Goal: Navigation & Orientation: Find specific page/section

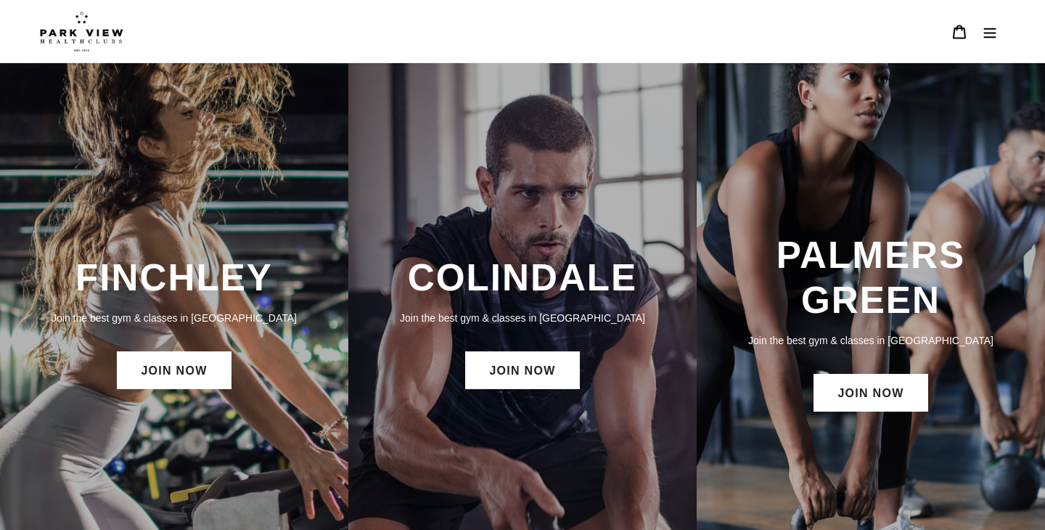
click at [109, 40] on img at bounding box center [81, 31] width 83 height 41
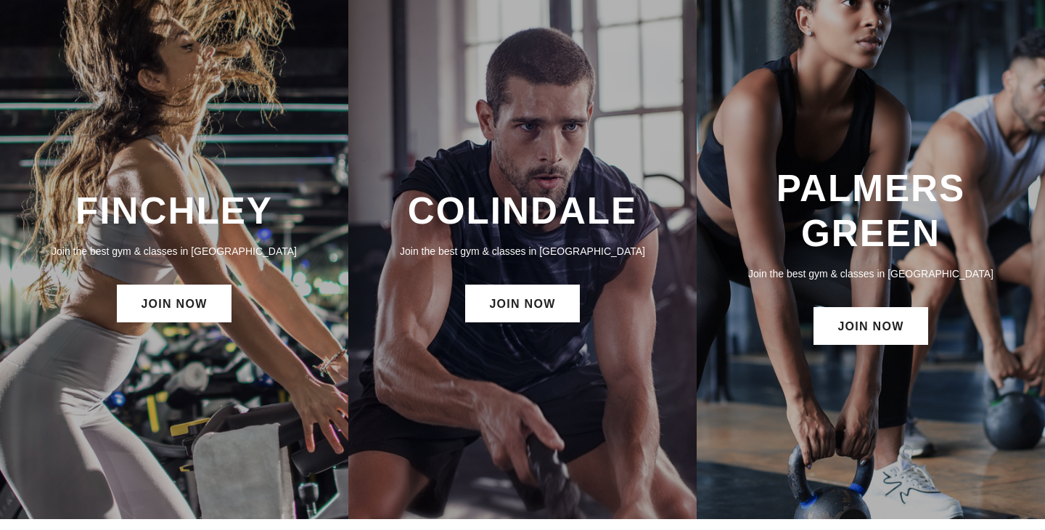
scroll to position [81, 0]
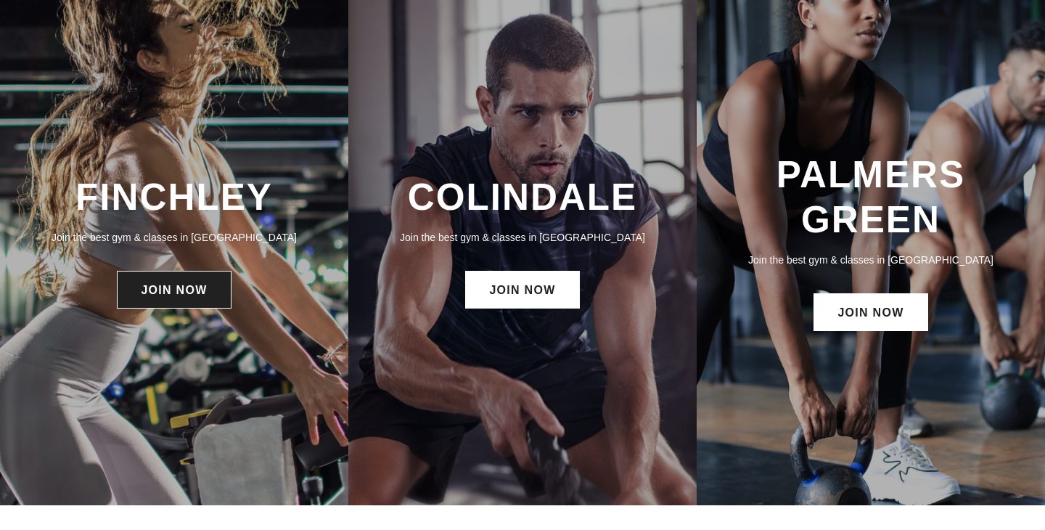
click at [134, 291] on link "JOIN NOW" at bounding box center [174, 290] width 114 height 38
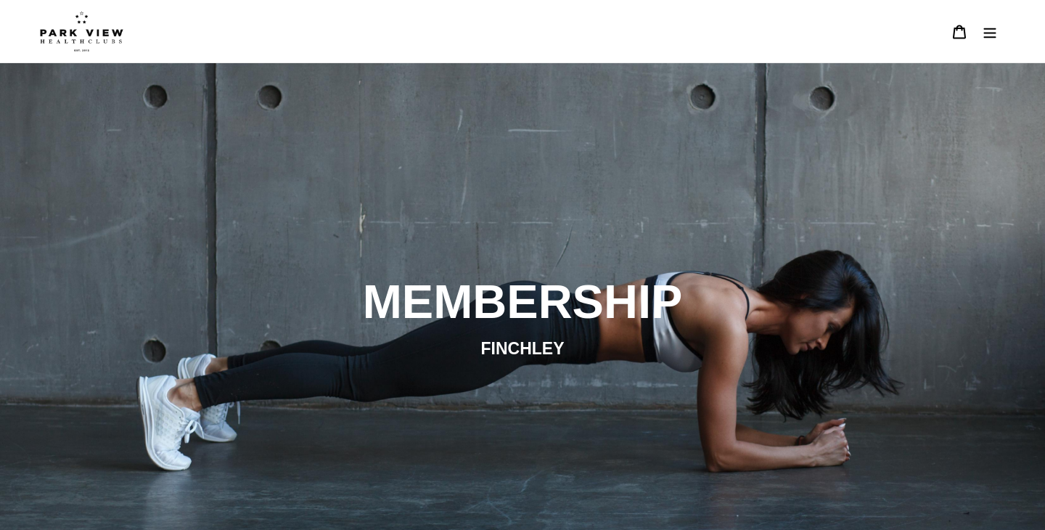
click at [101, 36] on img at bounding box center [81, 31] width 83 height 41
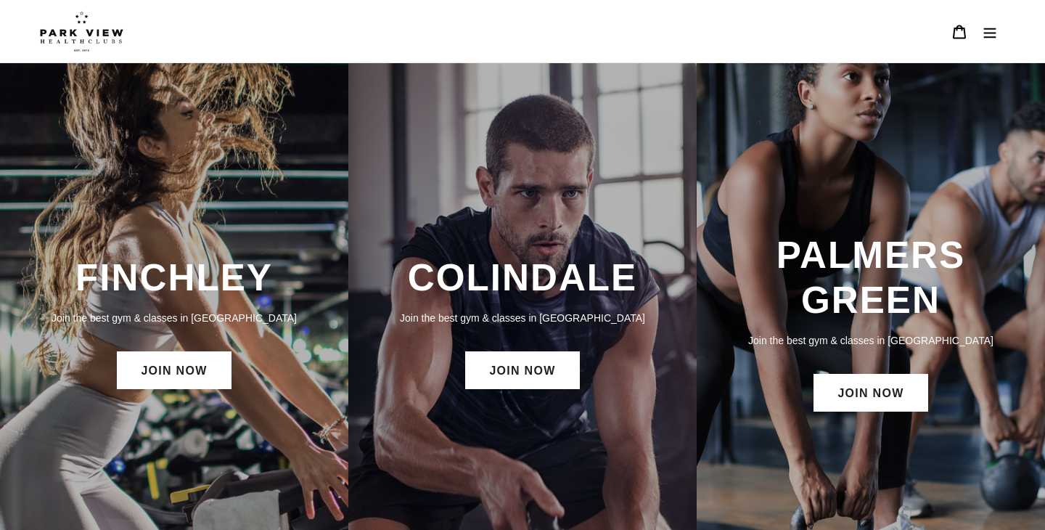
click at [989, 33] on icon "Menu" at bounding box center [990, 32] width 15 height 15
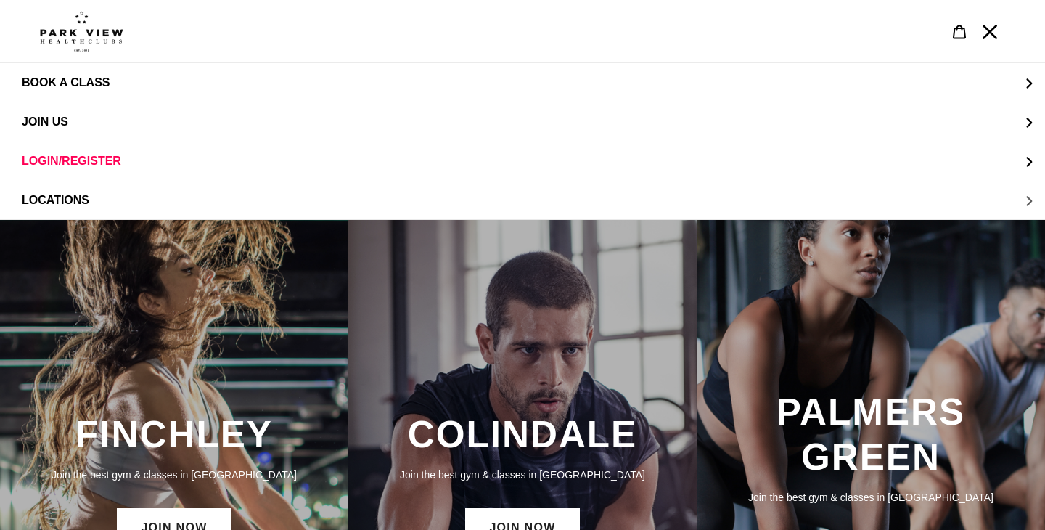
click at [53, 200] on span "LOCATIONS" at bounding box center [56, 200] width 68 height 13
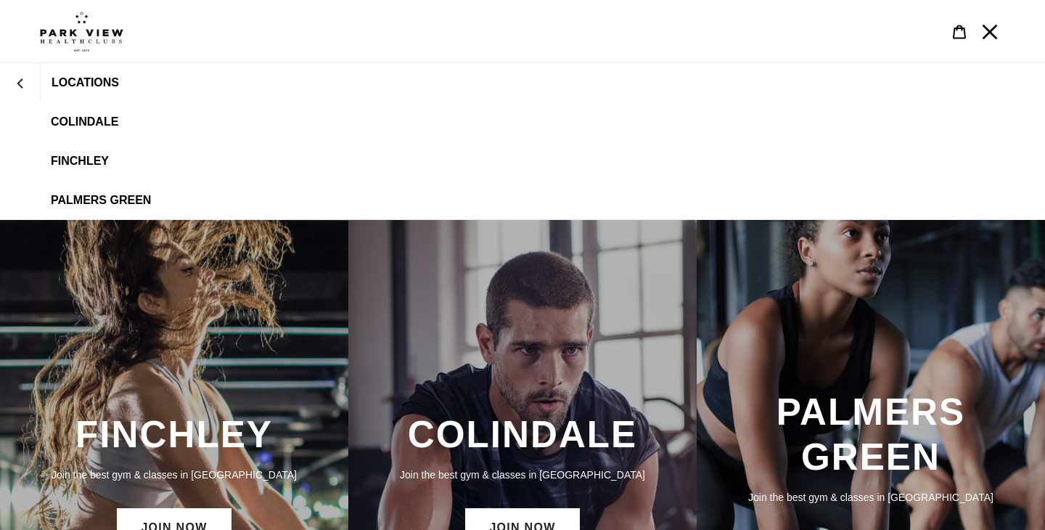
click at [79, 155] on span "Finchley" at bounding box center [80, 161] width 58 height 13
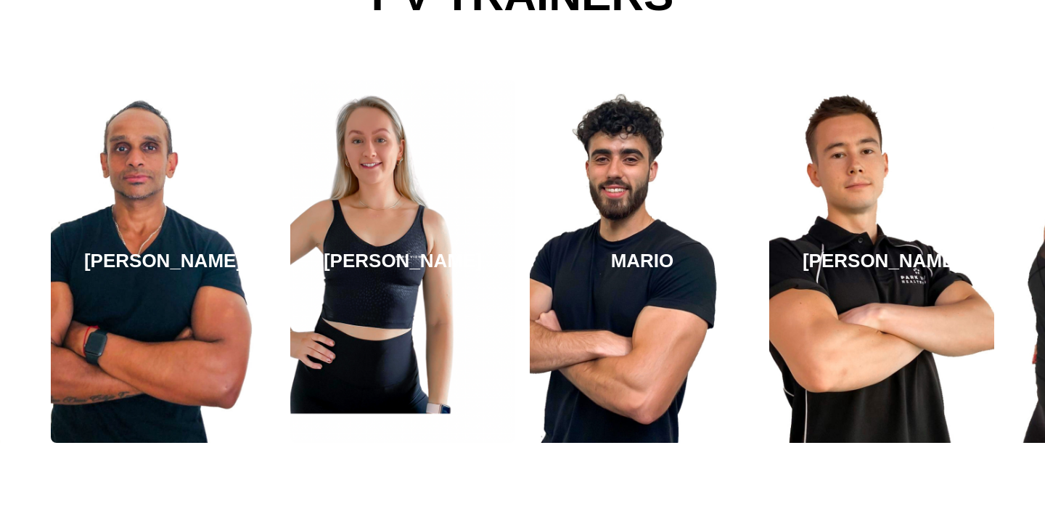
scroll to position [2342, 0]
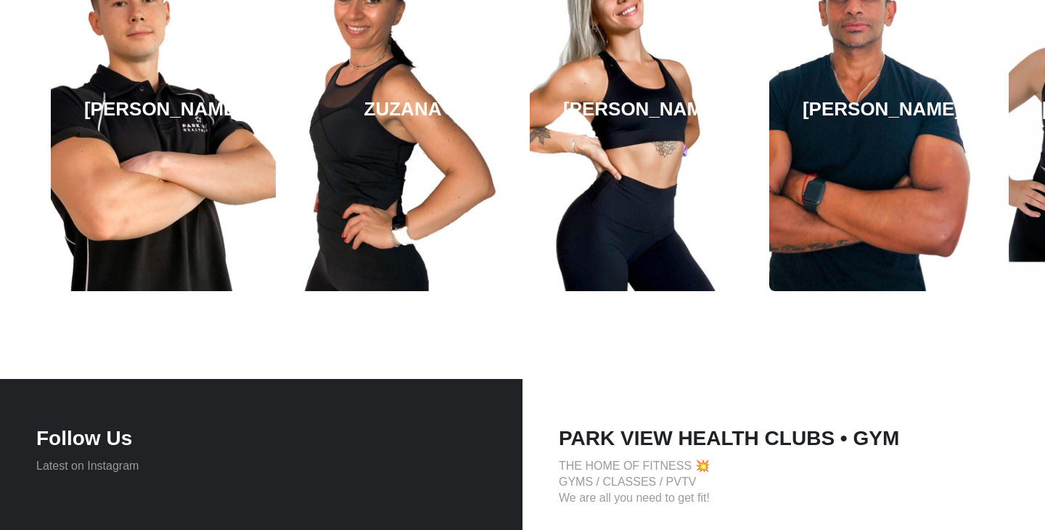
scroll to position [1799, 0]
